Goal: Task Accomplishment & Management: Manage account settings

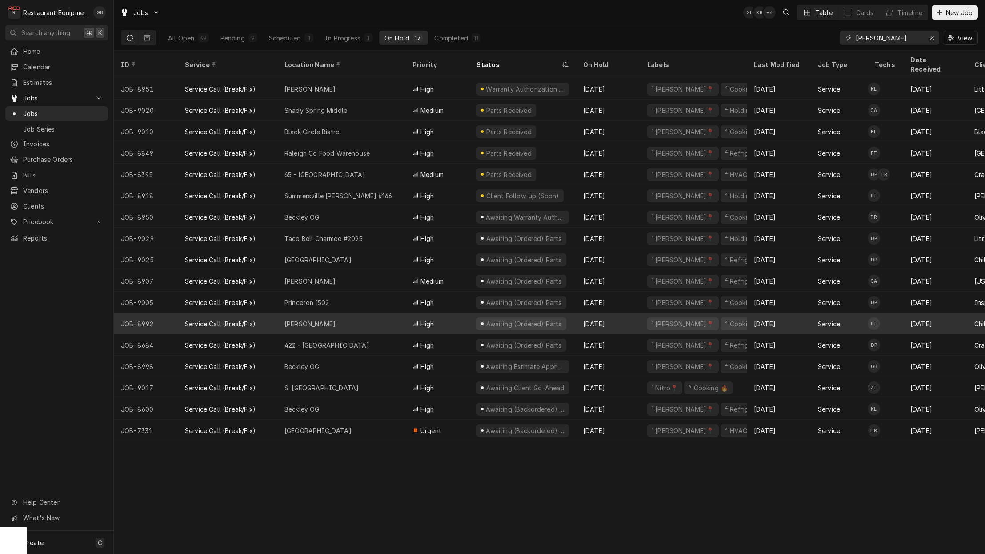
click at [236, 33] on div "Pending" at bounding box center [232, 37] width 24 height 9
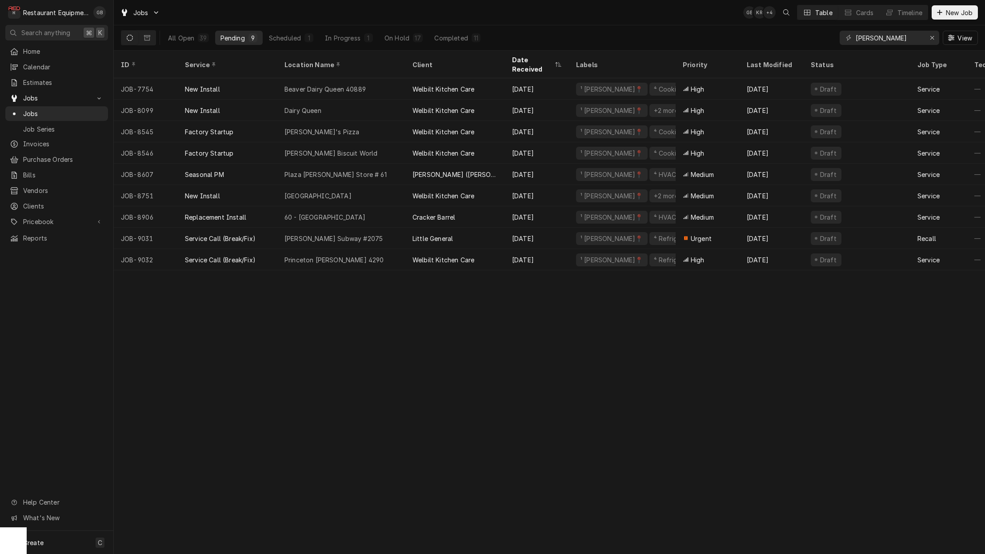
click at [337, 234] on div "[PERSON_NAME] Subway #2075" at bounding box center [333, 238] width 98 height 9
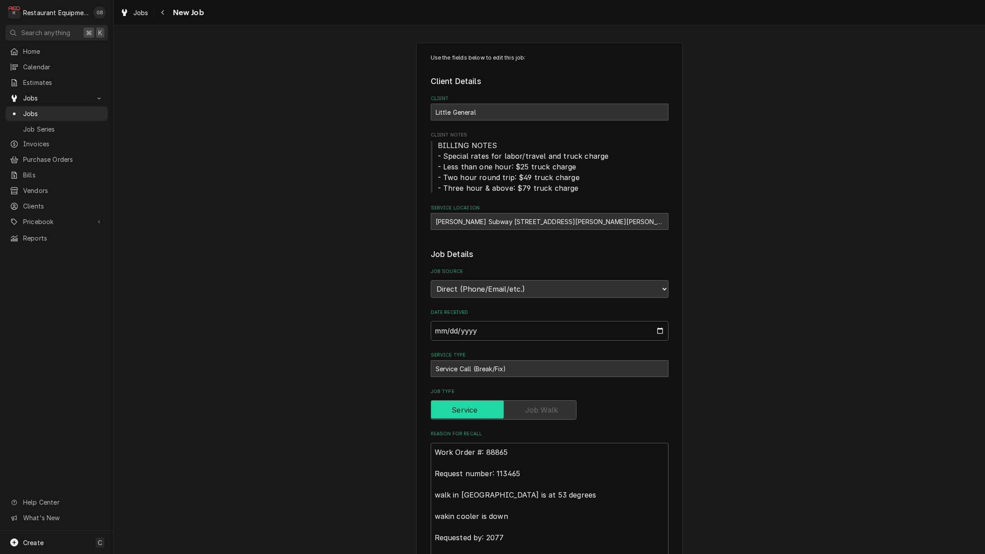
type textarea "x"
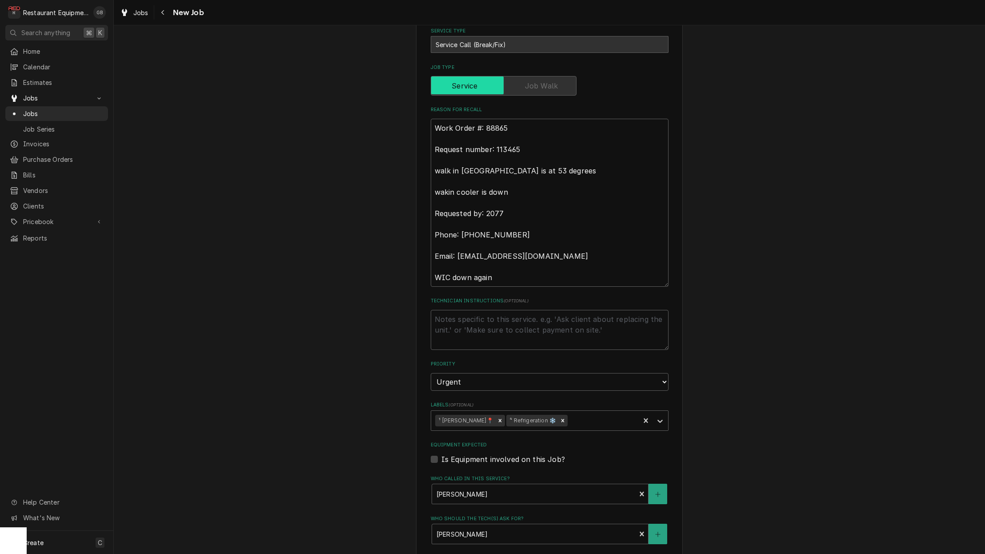
scroll to position [324, 0]
drag, startPoint x: 524, startPoint y: 387, endPoint x: 455, endPoint y: 311, distance: 102.5
click at [455, 311] on textarea "Technician Instructions ( optional )" at bounding box center [550, 329] width 238 height 40
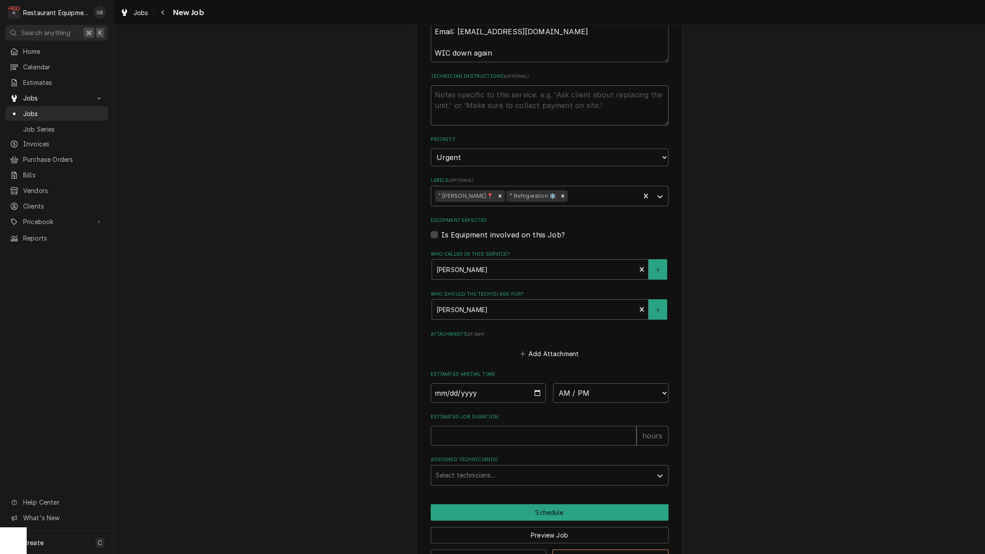
scroll to position [550, 0]
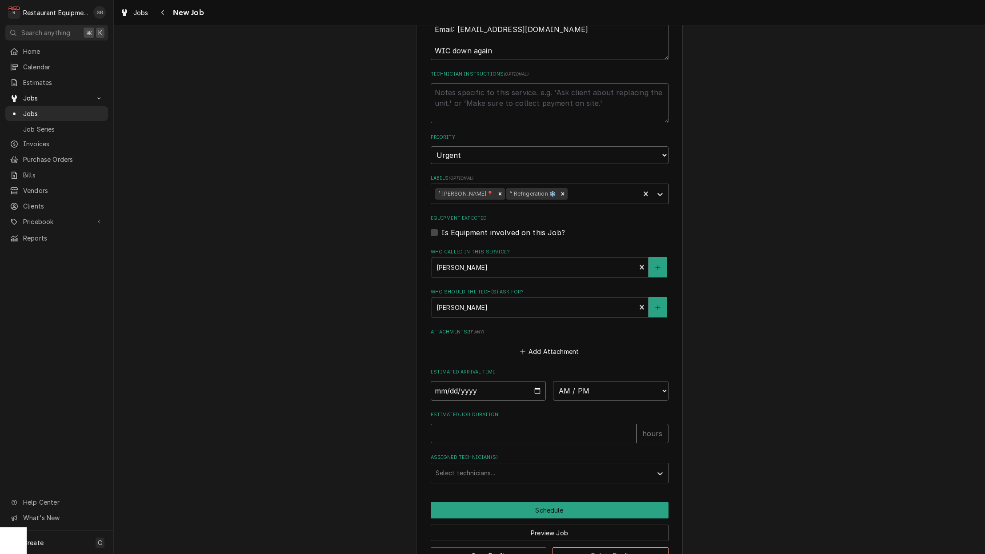
drag, startPoint x: 473, startPoint y: 394, endPoint x: 454, endPoint y: 370, distance: 30.6
click at [454, 381] on input "Date" at bounding box center [489, 391] width 116 height 20
type input "2025-09-26"
type textarea "x"
click at [604, 391] on fieldset "Job Details Job Source Direct (Phone/Email/etc.) Service Channel Corrigo Ecotra…" at bounding box center [550, 90] width 238 height 785
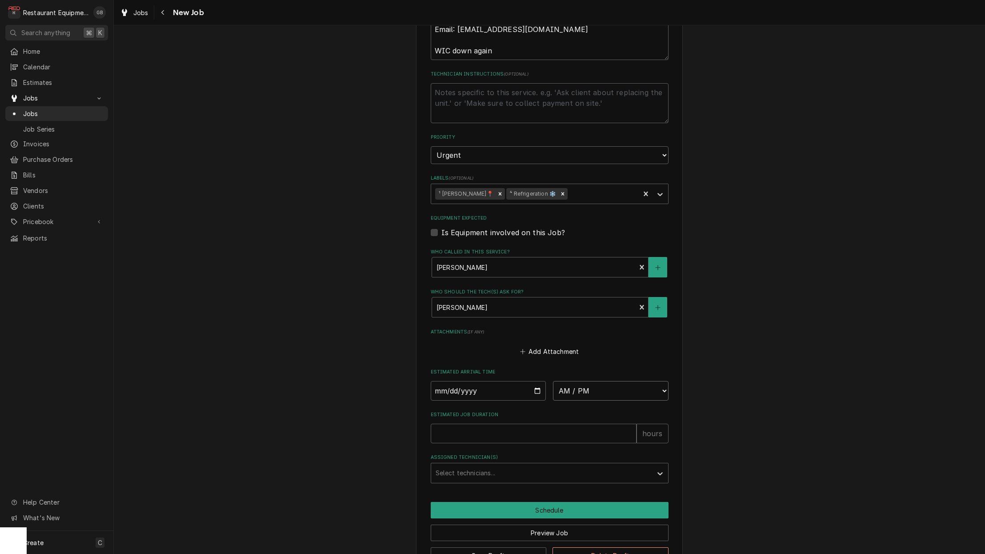
select select "12:00:00"
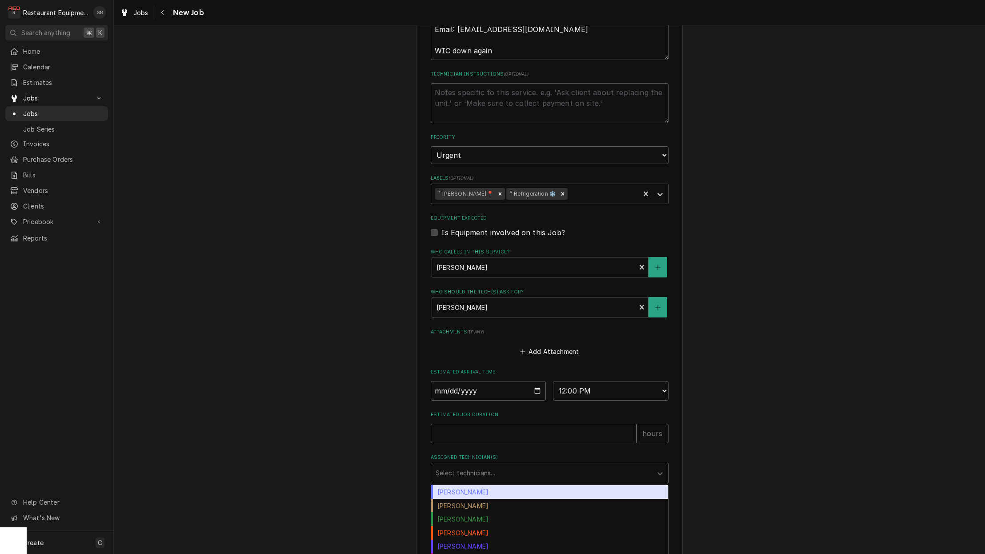
drag, startPoint x: 454, startPoint y: 370, endPoint x: 473, endPoint y: 447, distance: 78.9
click at [473, 465] on div "Assigned Technician(s)" at bounding box center [541, 473] width 212 height 16
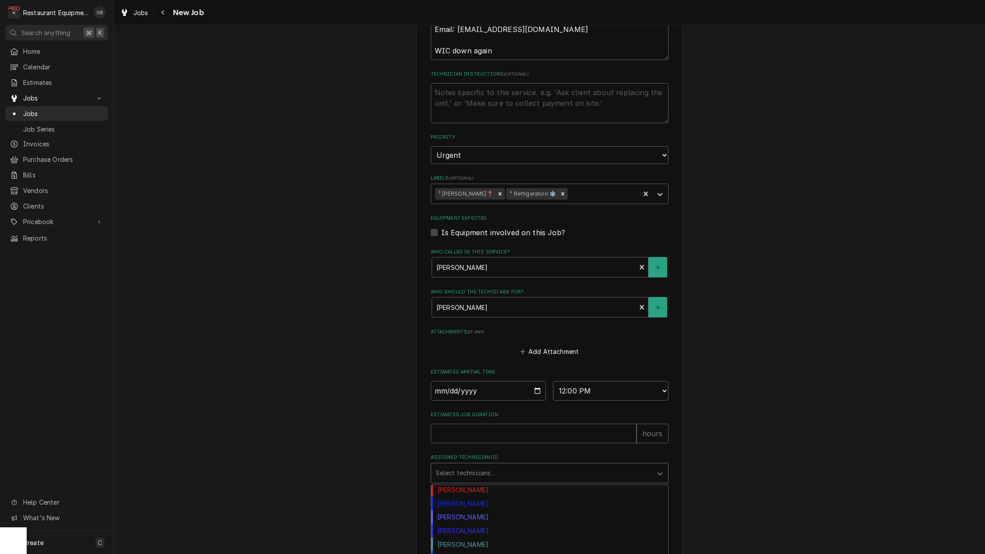
scroll to position [144, 0]
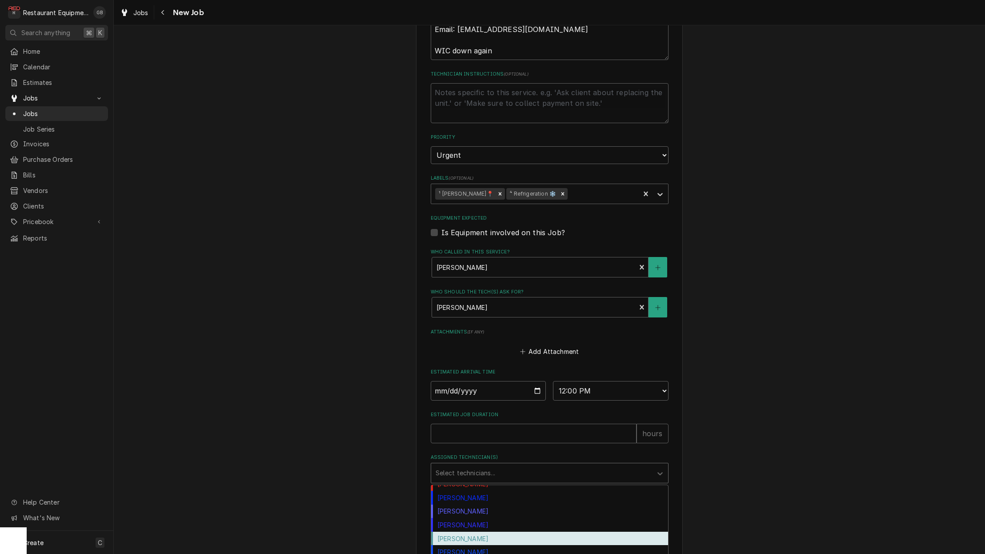
click at [469, 504] on div "Paxton Turner" at bounding box center [549, 511] width 237 height 14
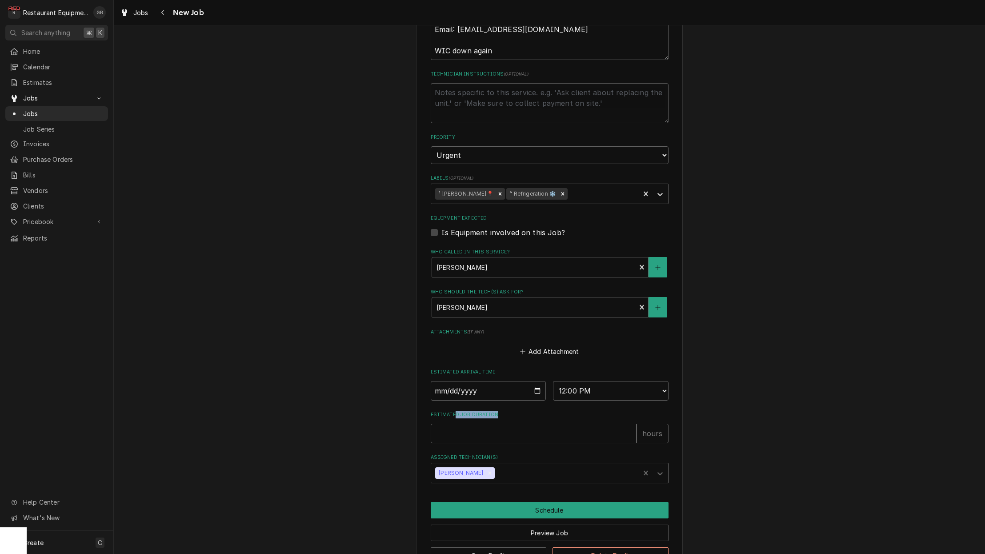
drag, startPoint x: 490, startPoint y: 516, endPoint x: 459, endPoint y: 403, distance: 117.4
click at [459, 411] on div "Estimated Job Duration hours" at bounding box center [550, 427] width 238 height 32
click at [461, 423] on input "Estimated Job Duration" at bounding box center [534, 433] width 206 height 20
type textarea "x"
type input "2"
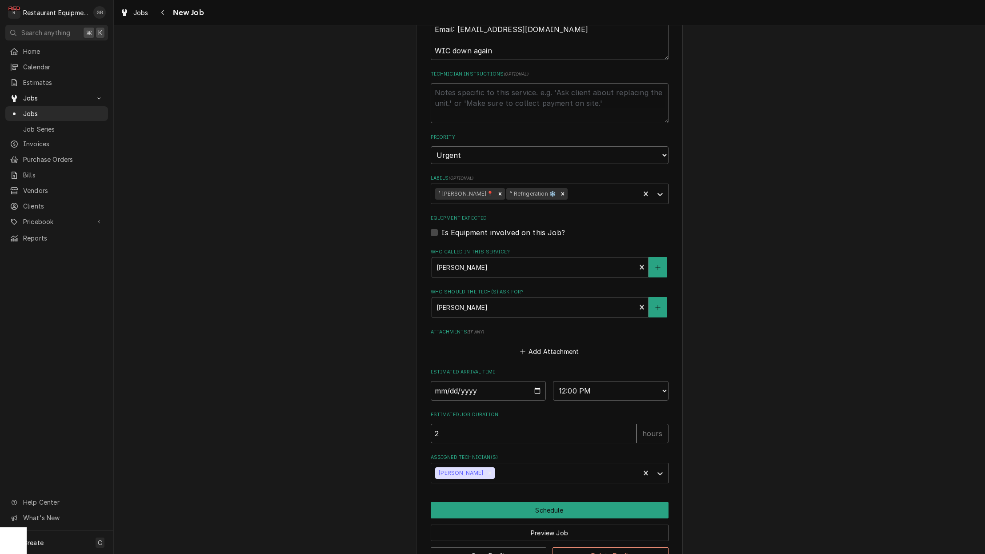
type textarea "x"
type input "2"
click at [515, 502] on button "Schedule" at bounding box center [550, 510] width 238 height 16
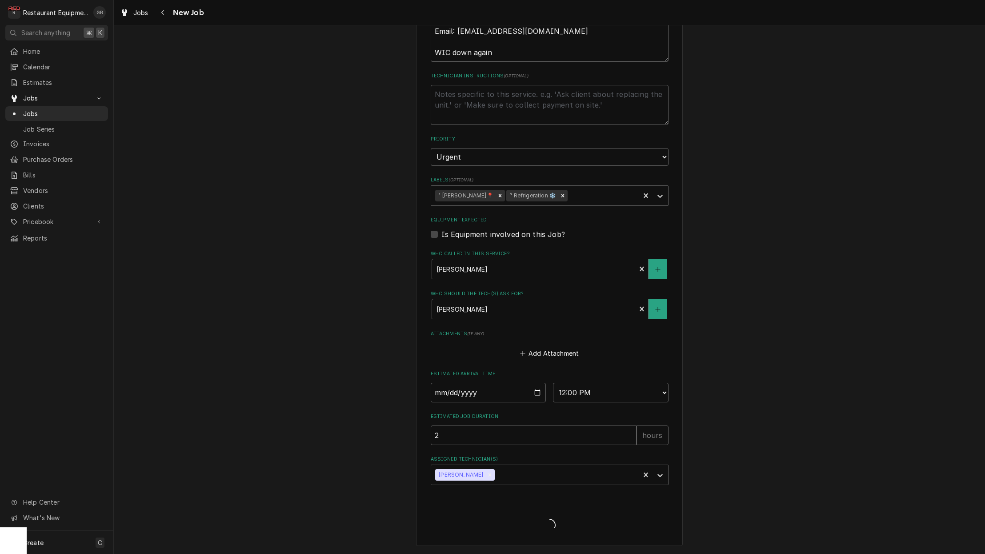
scroll to position [529, 0]
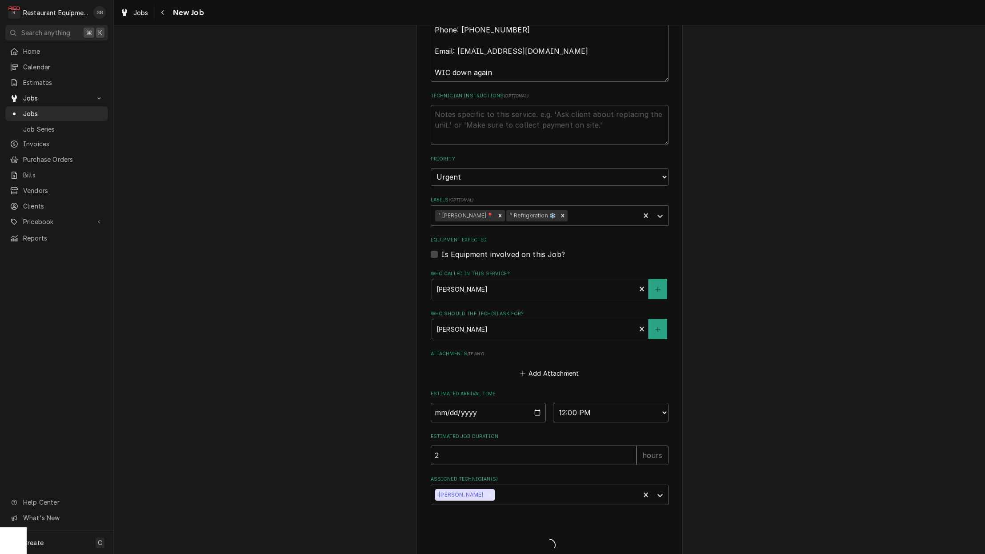
type textarea "x"
